Goal: Task Accomplishment & Management: Complete application form

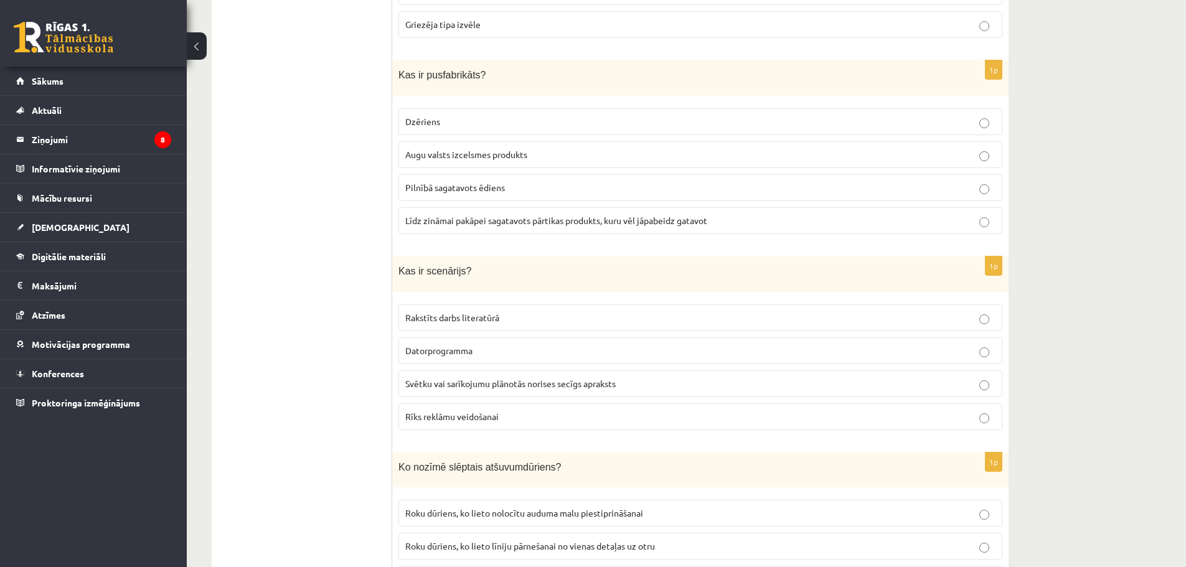
drag, startPoint x: 316, startPoint y: 254, endPoint x: 340, endPoint y: 63, distance: 192.6
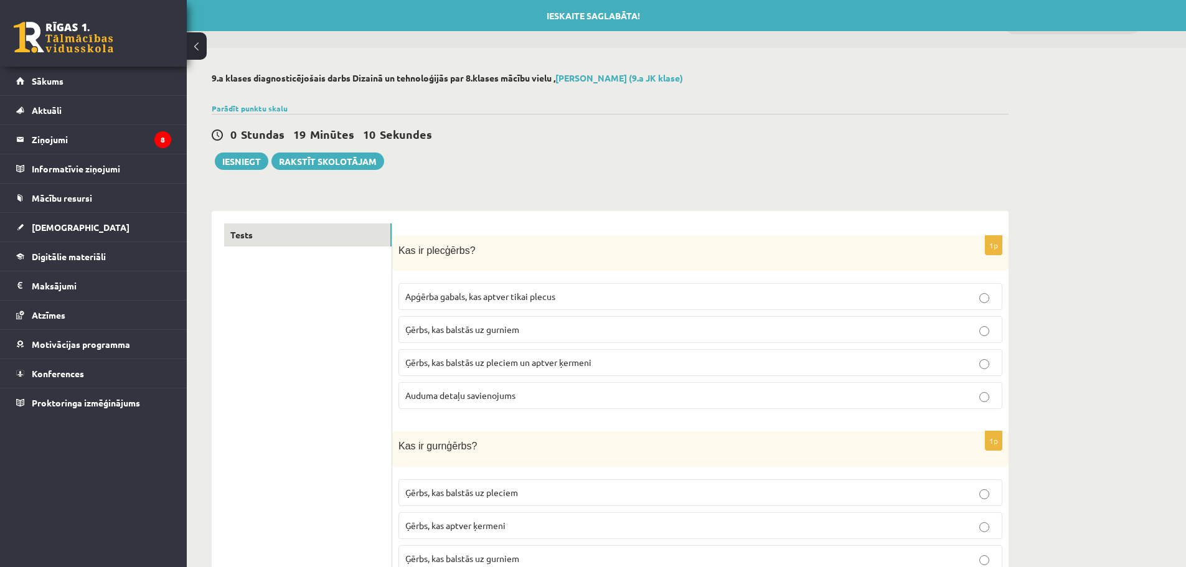
drag, startPoint x: 309, startPoint y: 469, endPoint x: 339, endPoint y: 107, distance: 363.6
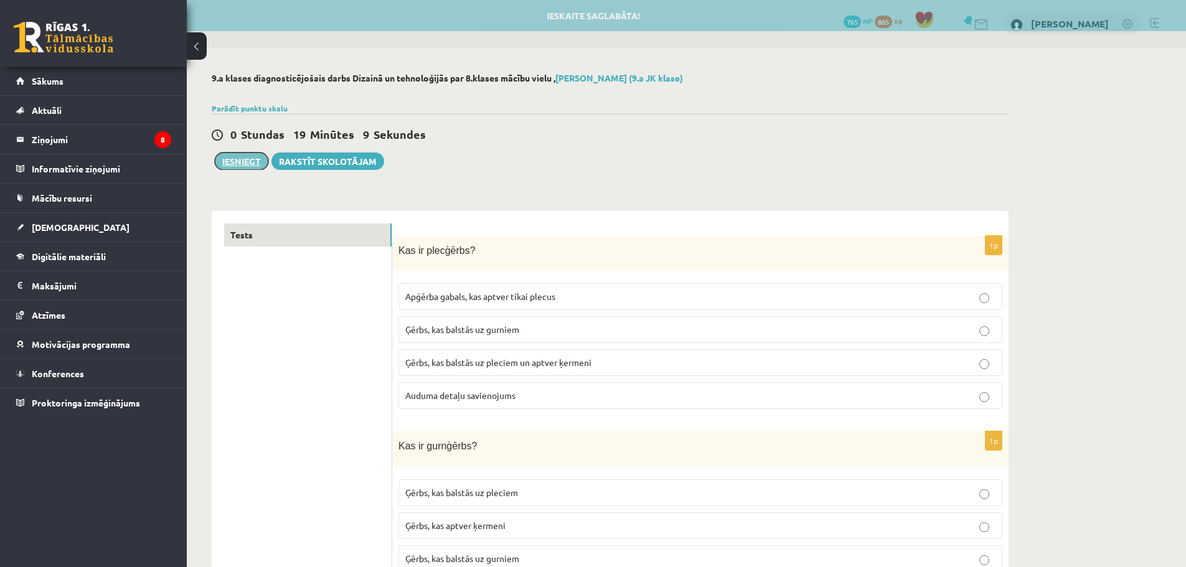
click at [245, 163] on button "Iesniegt" at bounding box center [242, 161] width 54 height 17
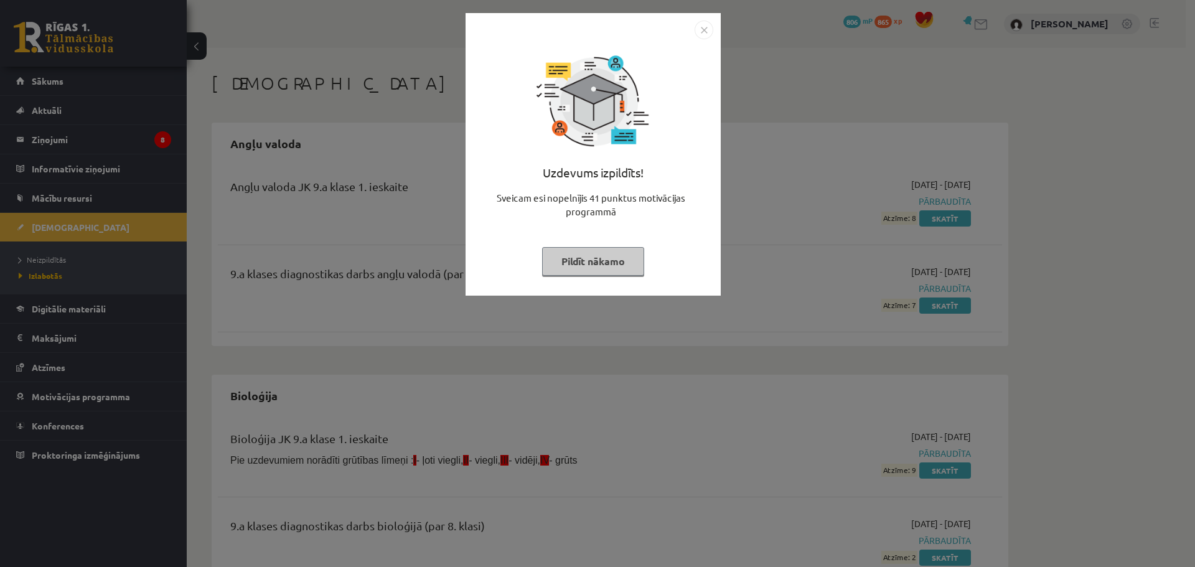
click at [600, 260] on button "Pildīt nākamo" at bounding box center [593, 261] width 102 height 29
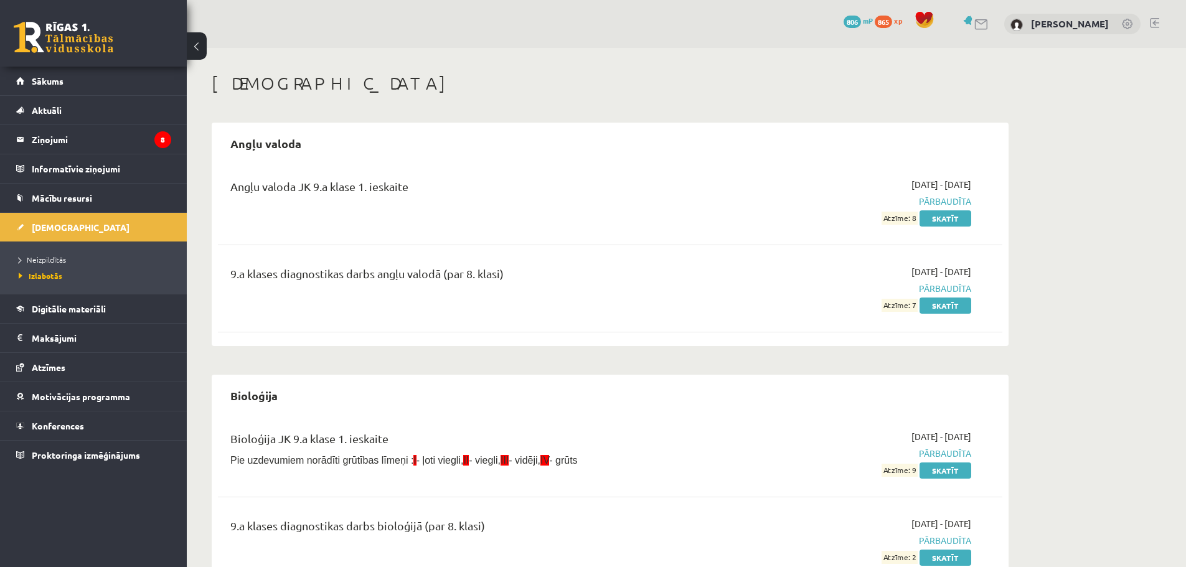
drag, startPoint x: 690, startPoint y: 446, endPoint x: 613, endPoint y: 67, distance: 386.9
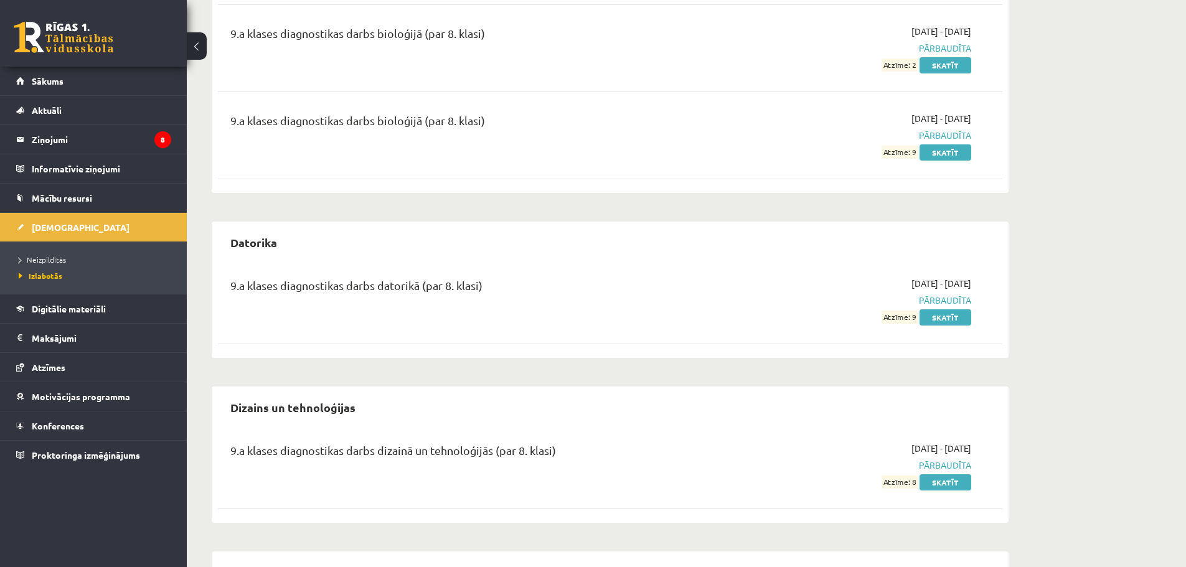
scroll to position [685, 0]
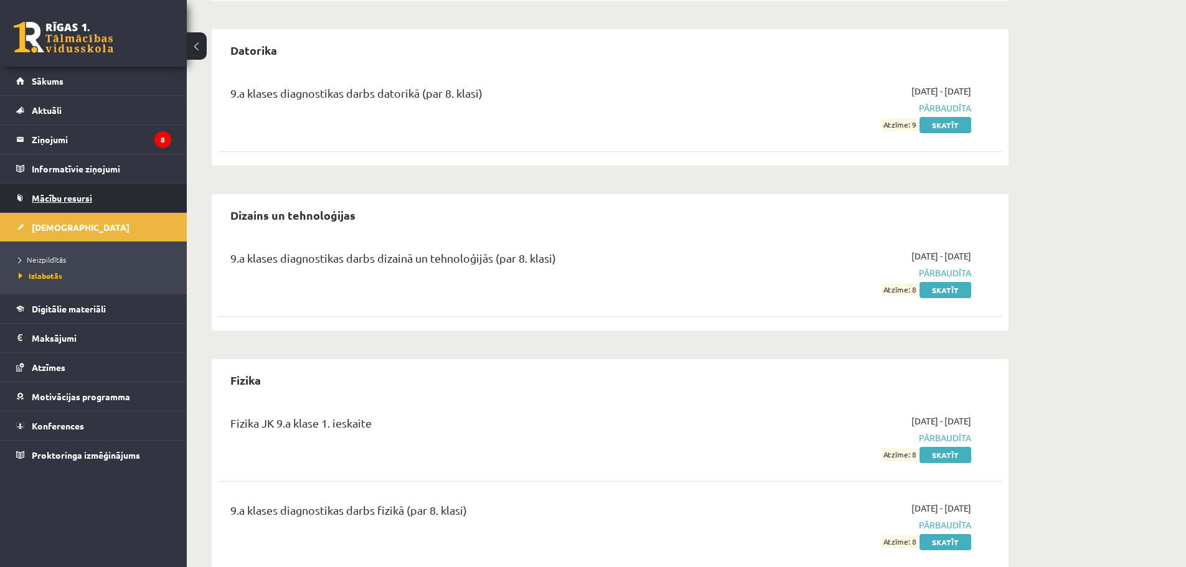
click at [94, 196] on link "Mācību resursi" at bounding box center [93, 198] width 155 height 29
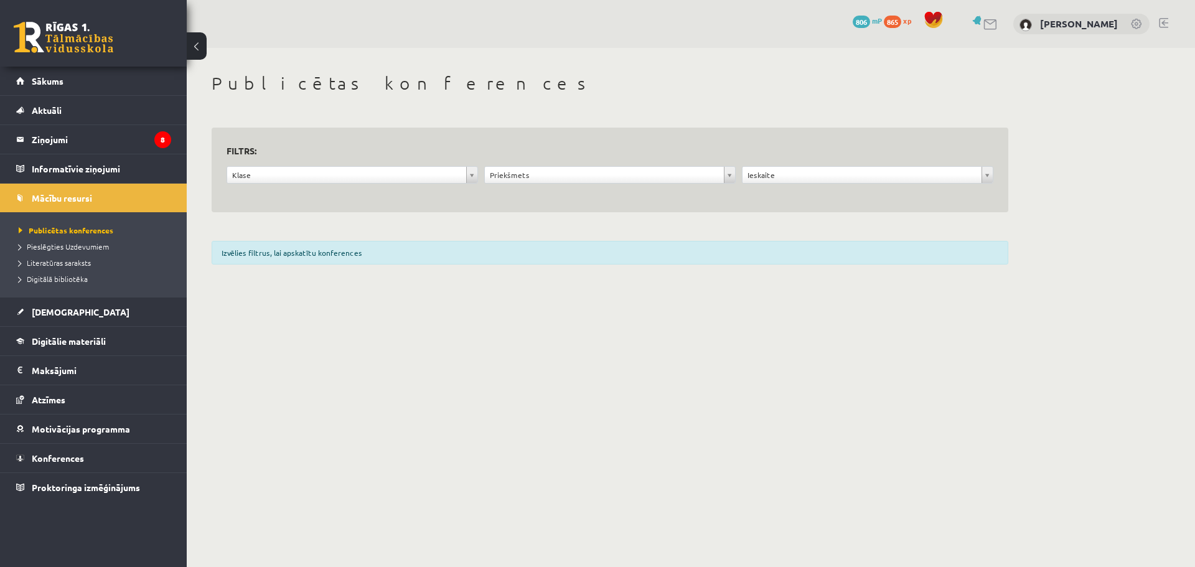
drag, startPoint x: 558, startPoint y: 520, endPoint x: 560, endPoint y: 513, distance: 7.7
click at [559, 520] on body "0 Dāvanas 806 mP 865 xp Jaromirs Četčikovs Sākums Aktuāli Kā mācīties eSKOLĀ Ko…" at bounding box center [597, 283] width 1195 height 567
click at [70, 306] on link "[DEMOGRAPHIC_DATA]" at bounding box center [93, 312] width 155 height 29
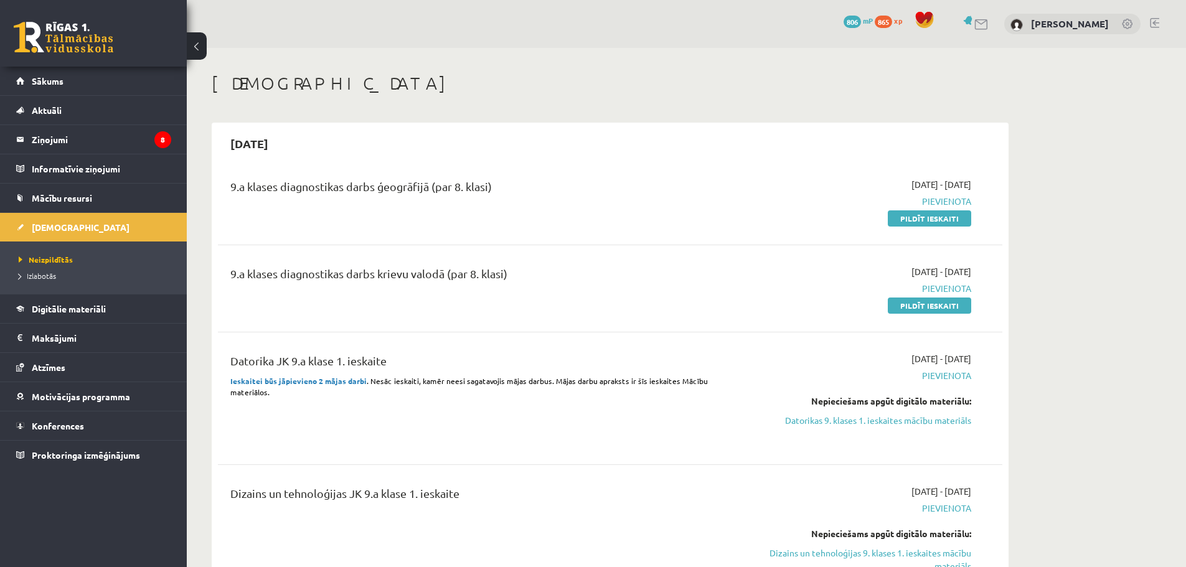
drag, startPoint x: 935, startPoint y: 220, endPoint x: 695, endPoint y: 51, distance: 293.4
click at [934, 220] on link "Pildīt ieskaiti" at bounding box center [929, 218] width 83 height 16
drag, startPoint x: 732, startPoint y: 423, endPoint x: 895, endPoint y: 256, distance: 232.9
click at [924, 222] on link "Pildīt ieskaiti" at bounding box center [929, 218] width 83 height 16
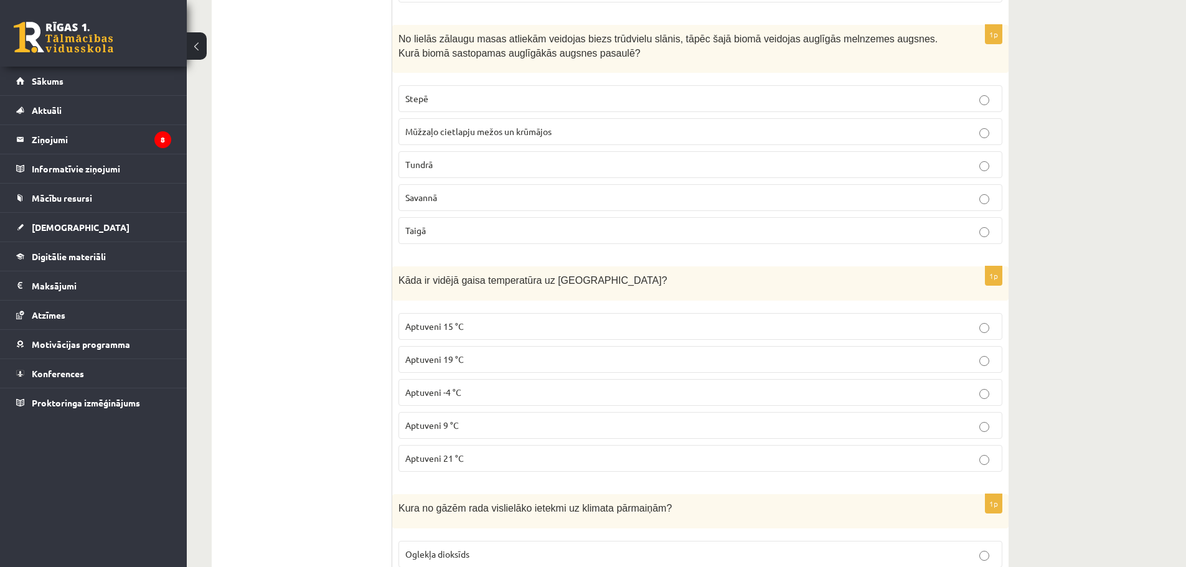
scroll to position [7513, 0]
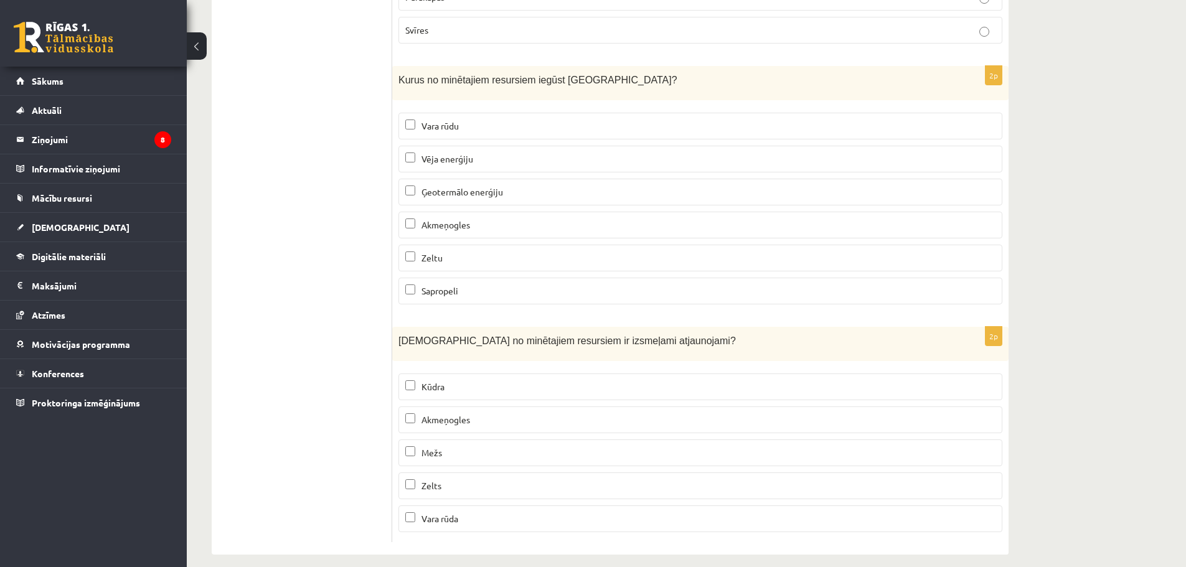
drag, startPoint x: 320, startPoint y: 162, endPoint x: 318, endPoint y: 426, distance: 263.9
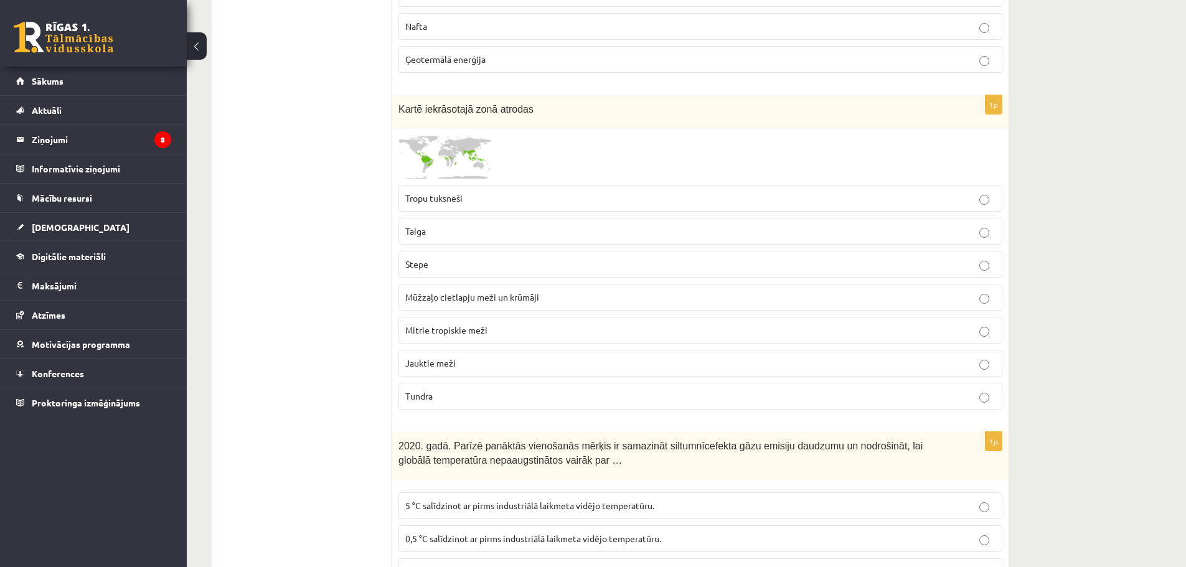
scroll to position [0, 0]
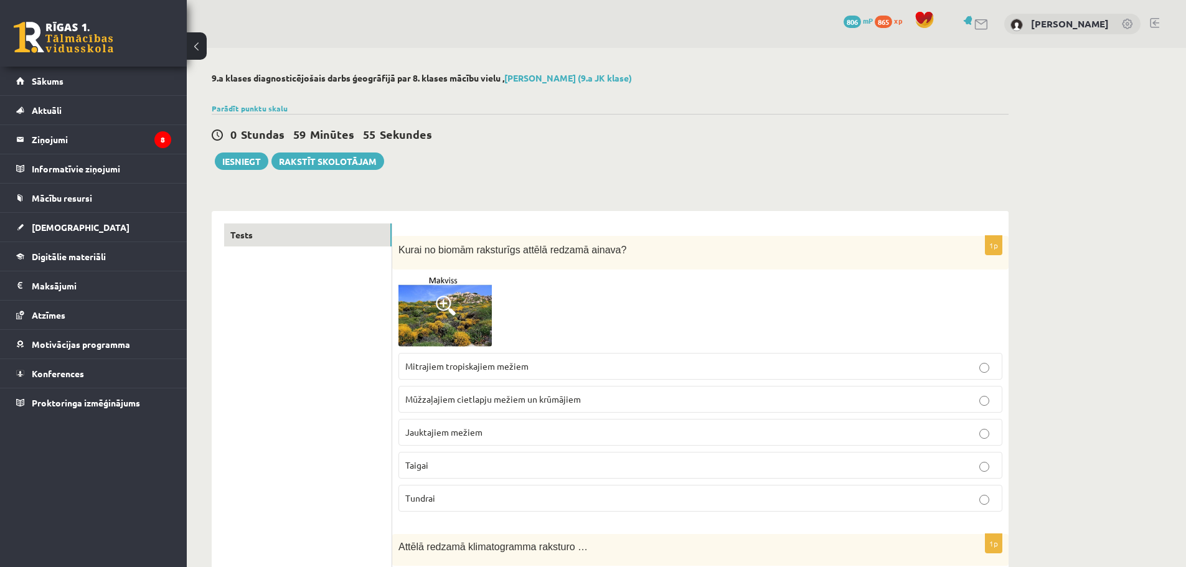
drag, startPoint x: 311, startPoint y: 533, endPoint x: 365, endPoint y: 174, distance: 363.3
click at [444, 306] on span at bounding box center [446, 306] width 20 height 20
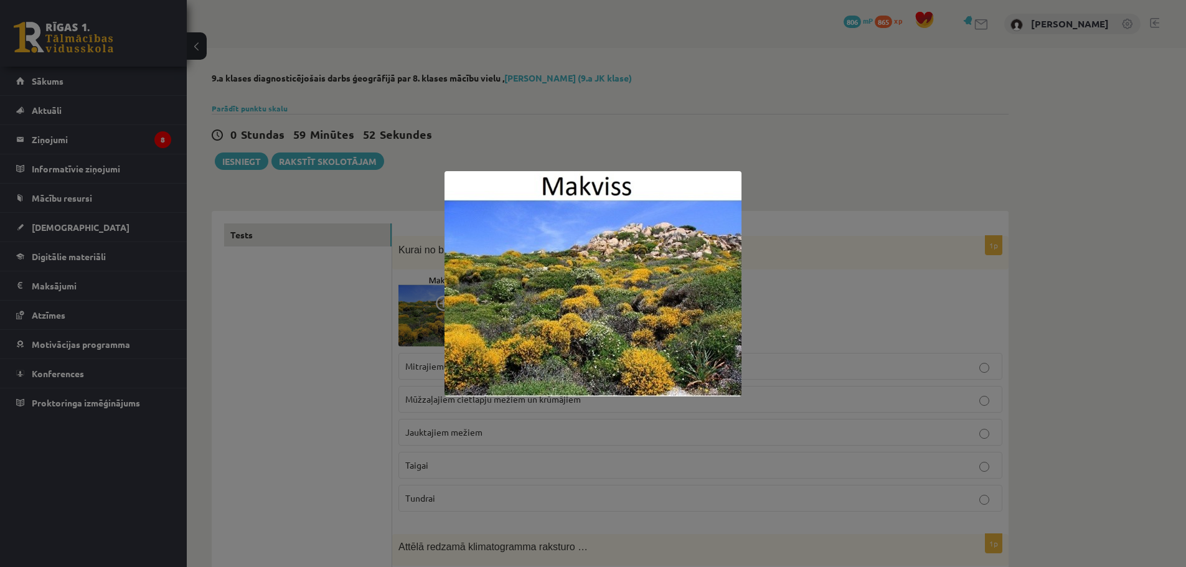
click at [360, 284] on div at bounding box center [593, 283] width 1186 height 567
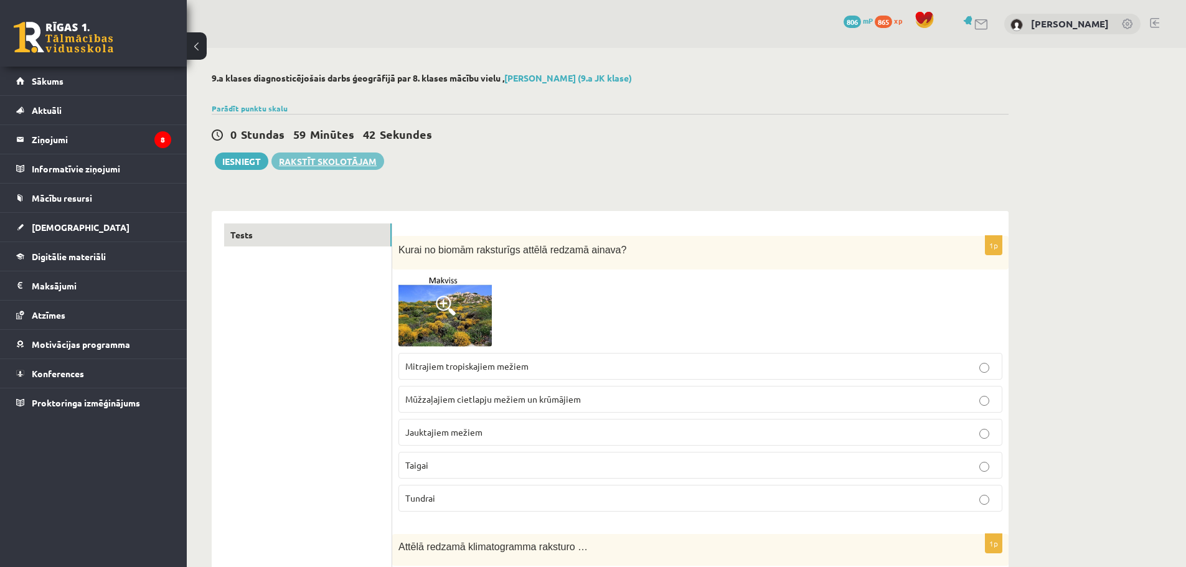
drag, startPoint x: 364, startPoint y: 414, endPoint x: 357, endPoint y: 169, distance: 245.3
click at [400, 239] on div "Kurai no biomām raksturīgs attēlā redzamā ainava?" at bounding box center [700, 253] width 616 height 34
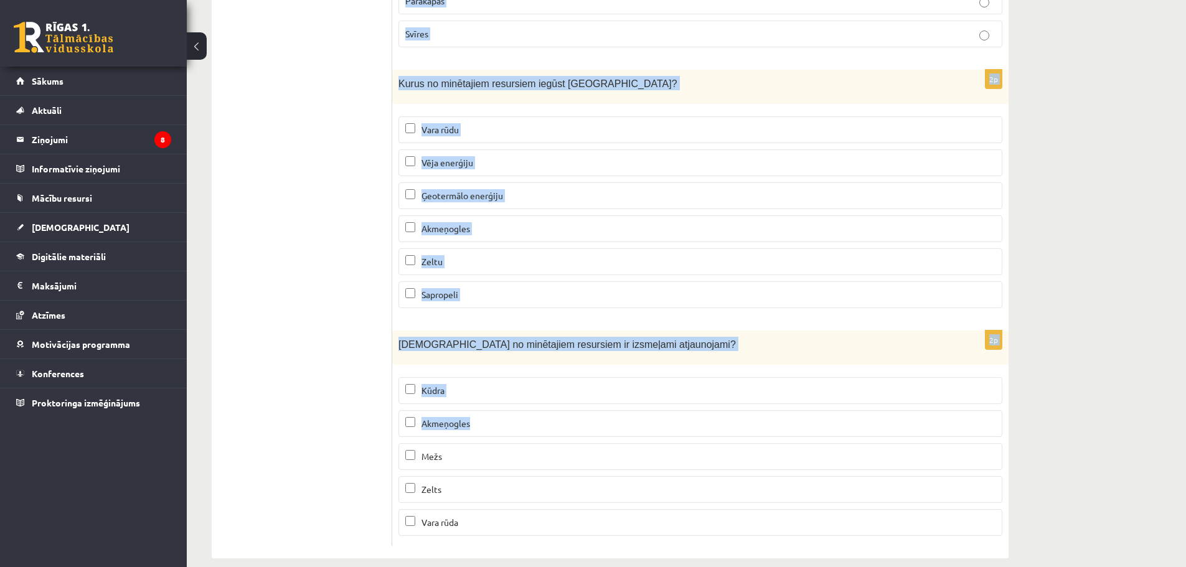
scroll to position [7513, 0]
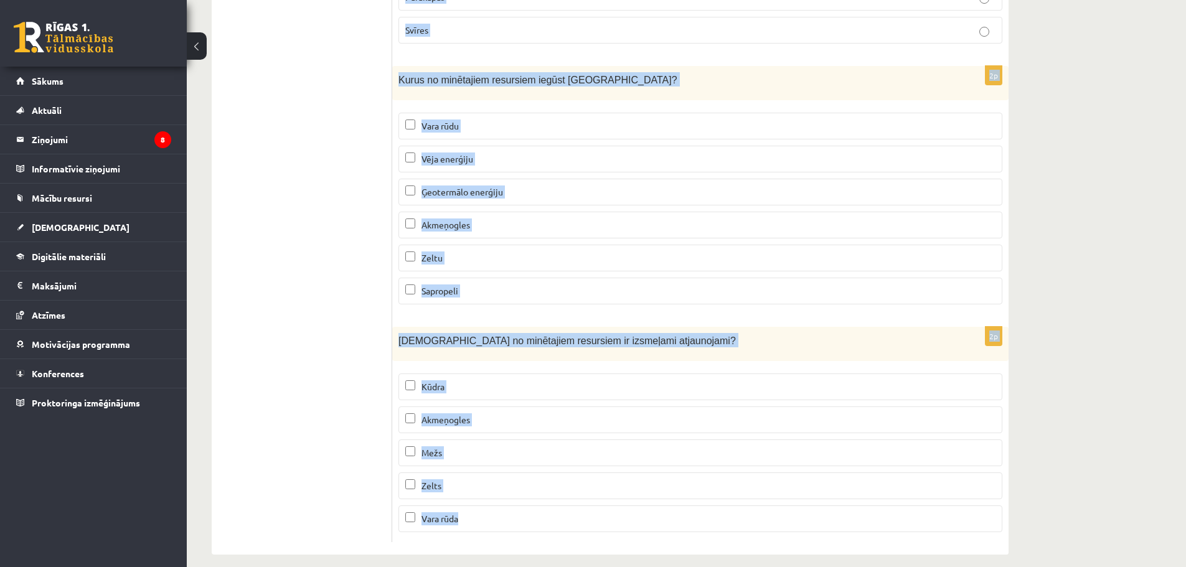
drag, startPoint x: 396, startPoint y: 54, endPoint x: 533, endPoint y: 512, distance: 478.4
copy form "Lorem ip dolors ametconsec adipis elitsed doeius? Temporinc utlaboreetdo magnaa…"
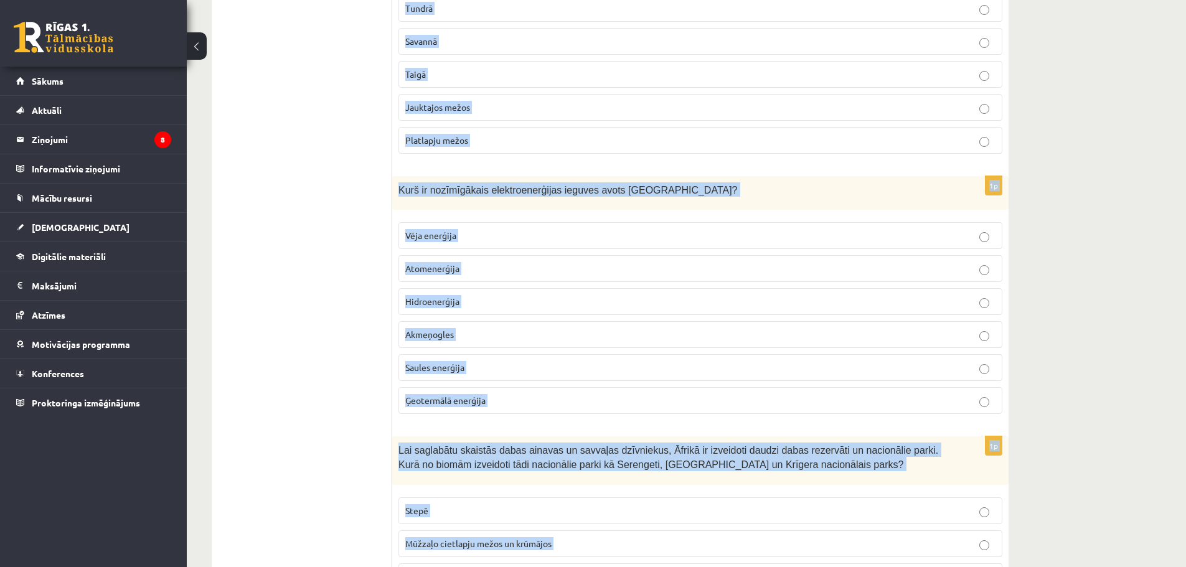
scroll to position [0, 0]
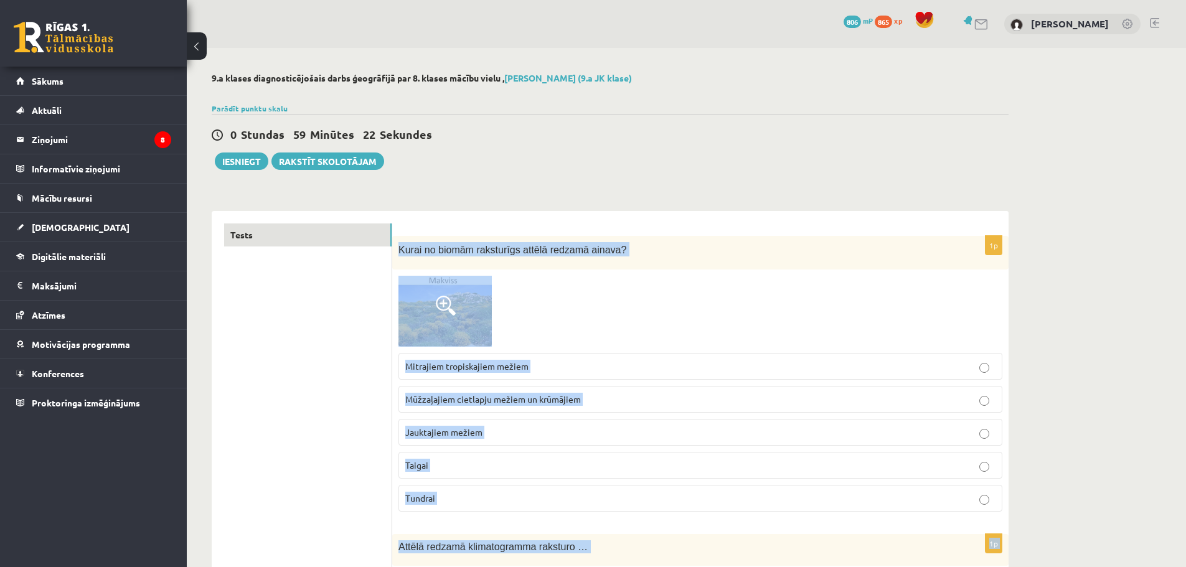
drag, startPoint x: 1061, startPoint y: 447, endPoint x: 1065, endPoint y: 140, distance: 306.9
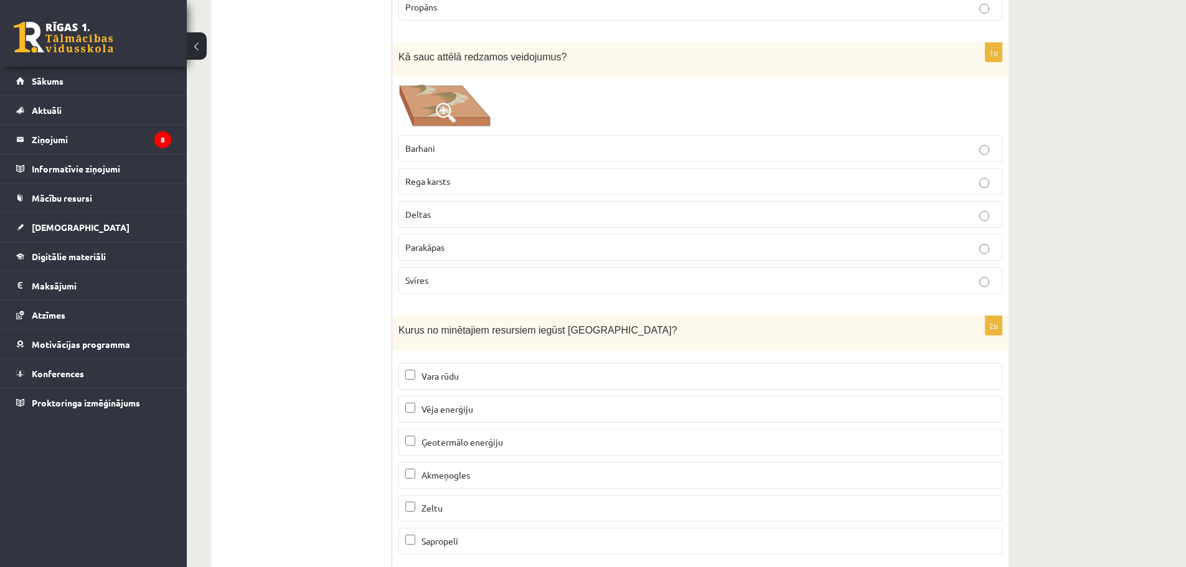
scroll to position [7202, 0]
